Goal: Information Seeking & Learning: Learn about a topic

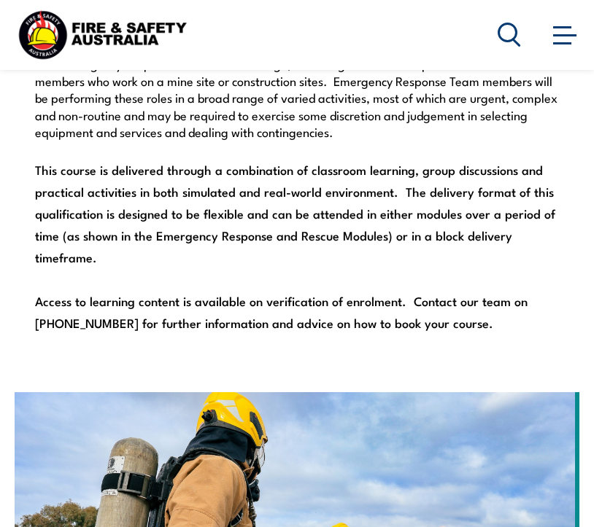
scroll to position [1011, 0]
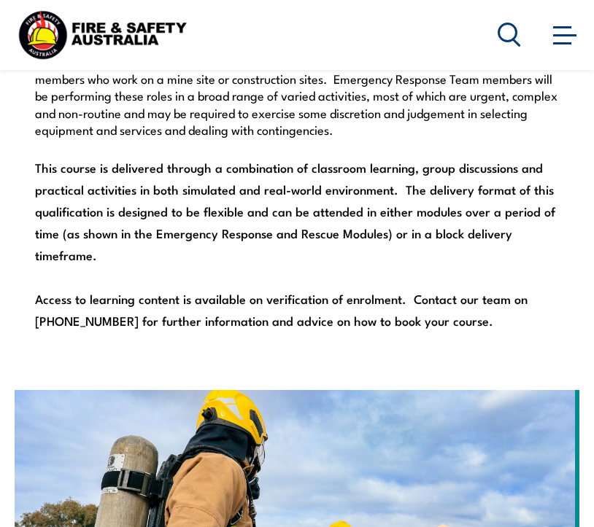
click at [513, 31] on icon at bounding box center [508, 35] width 23 height 24
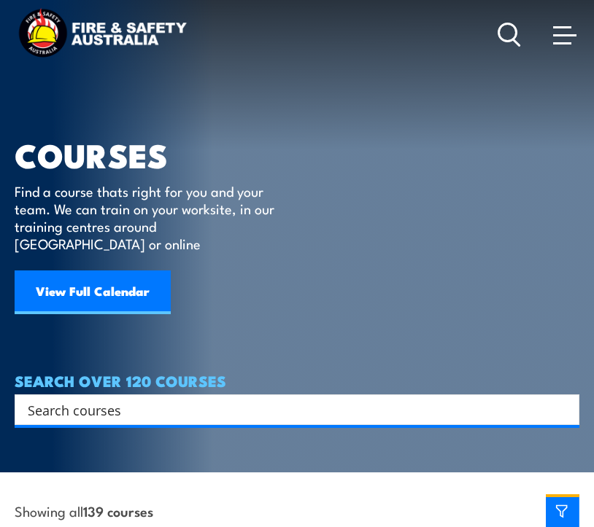
click at [510, 36] on icon at bounding box center [508, 35] width 23 height 24
click at [558, 44] on span at bounding box center [562, 43] width 18 height 2
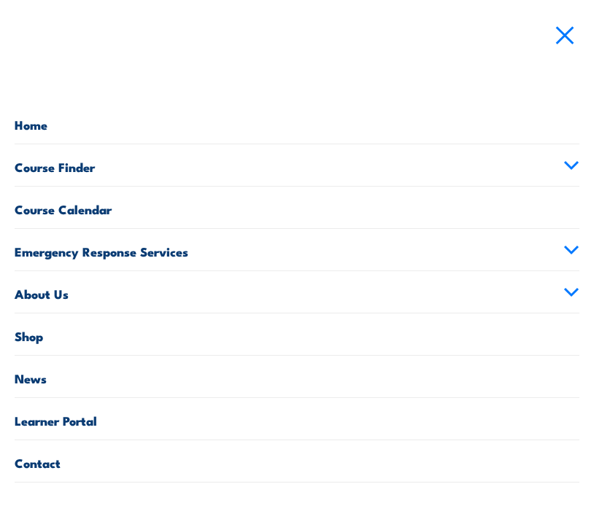
click at [37, 124] on link "Home" at bounding box center [297, 123] width 565 height 42
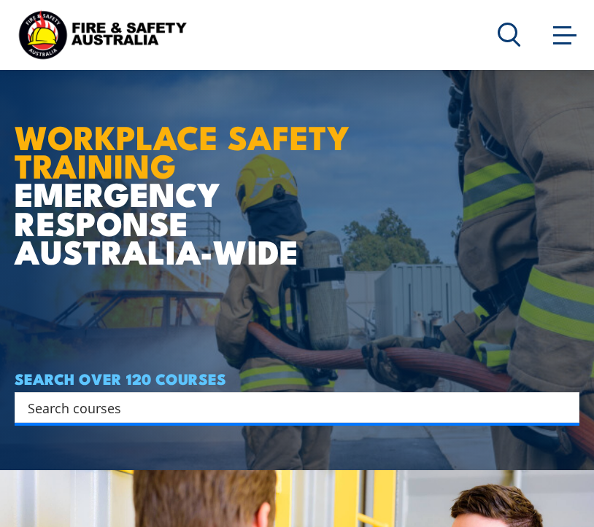
scroll to position [58, 0]
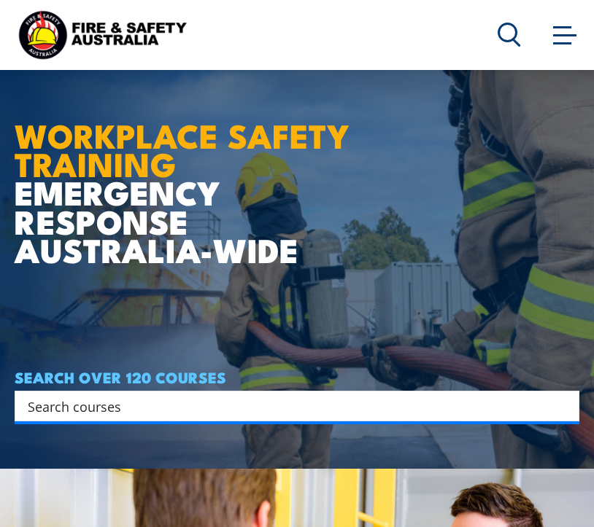
click at [148, 406] on input "Search input" at bounding box center [287, 406] width 519 height 22
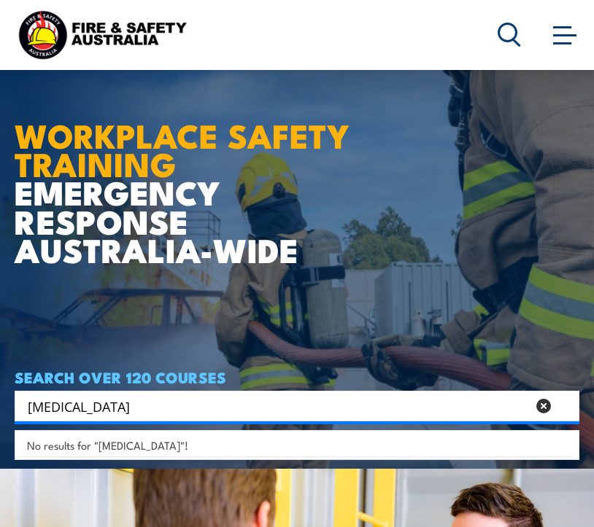
type input "choking"
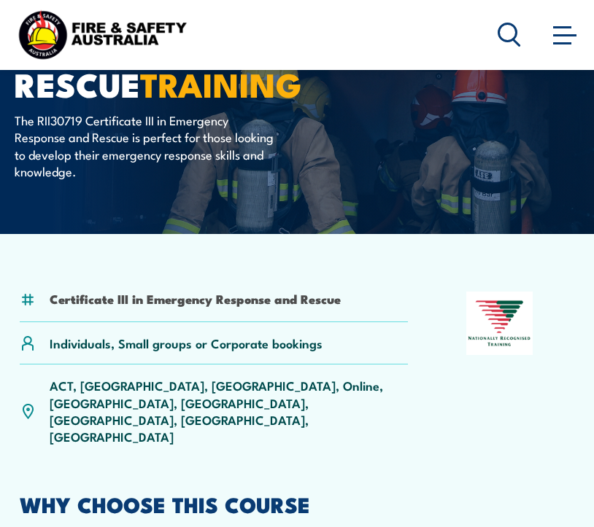
scroll to position [267, 0]
